Goal: Information Seeking & Learning: Learn about a topic

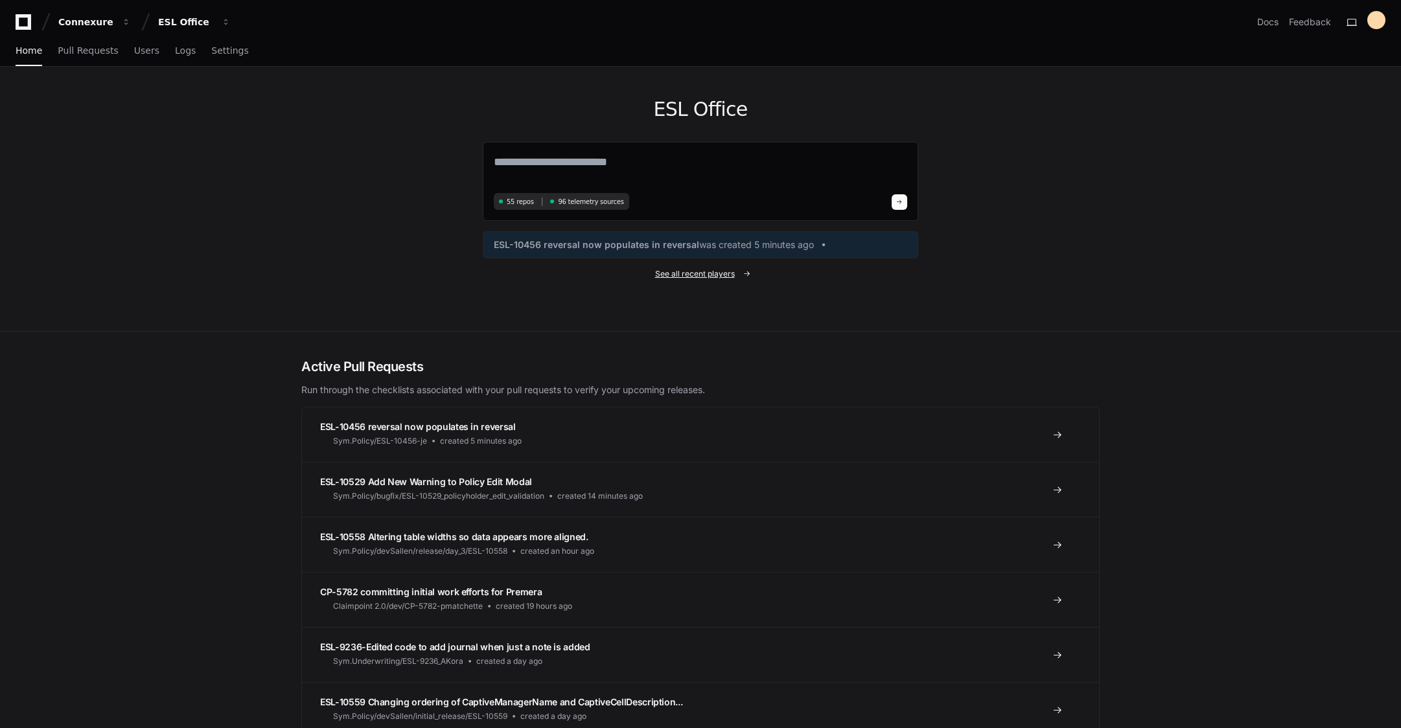
click at [680, 275] on span "See all recent players" at bounding box center [695, 274] width 80 height 10
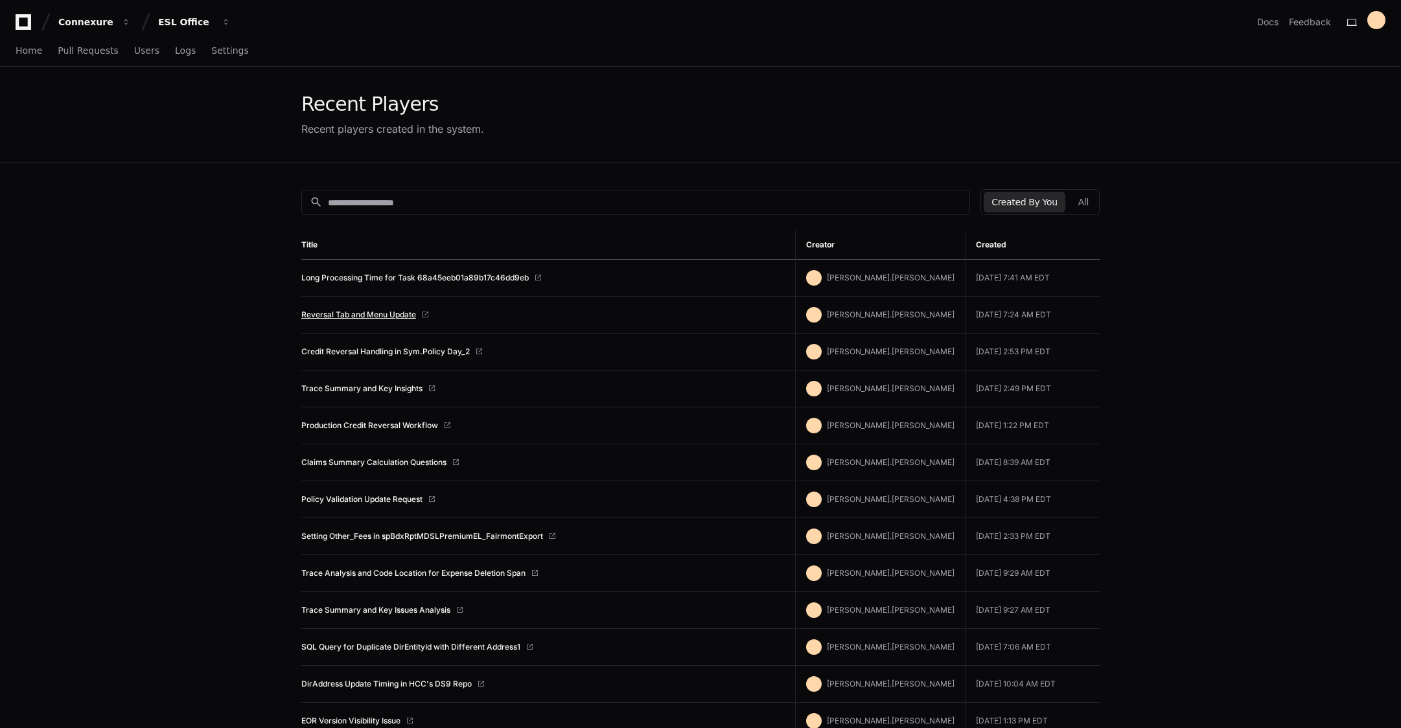
click at [376, 310] on link "Reversal Tab and Menu Update" at bounding box center [358, 315] width 115 height 10
click at [386, 123] on div "Recent players created in the system." at bounding box center [392, 129] width 183 height 16
